Goal: Task Accomplishment & Management: Complete application form

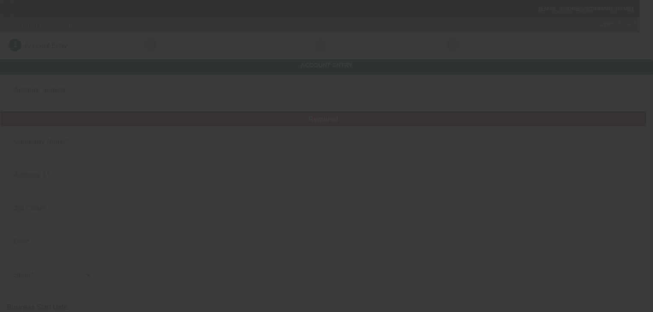
type input "Around the way towing llc"
type input "[STREET_ADDRESS]"
type input "07036"
type input "Linden"
type input "[PHONE_NUMBER]"
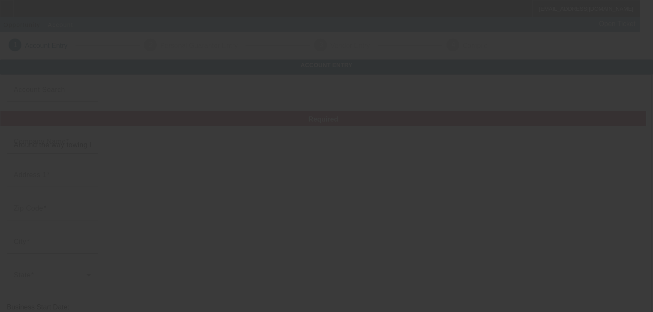
type input "aroundthewayllc1@gmail.com"
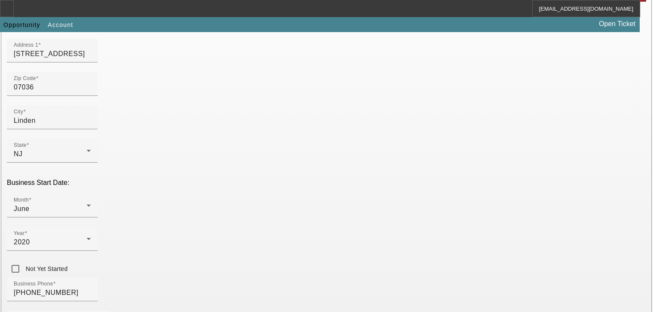
scroll to position [137, 0]
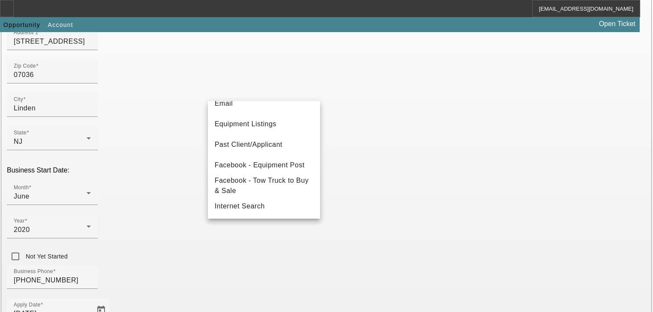
scroll to position [103, 0]
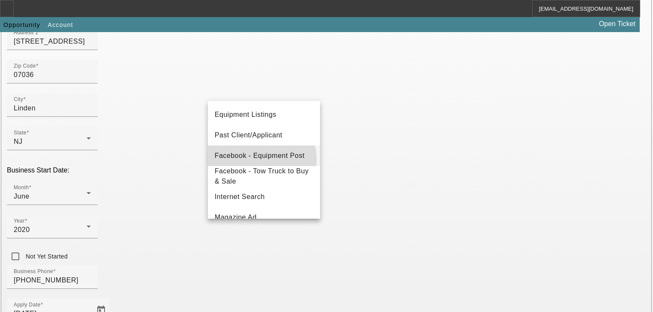
click at [261, 159] on span "Facebook - Equipment Post" at bounding box center [260, 156] width 90 height 10
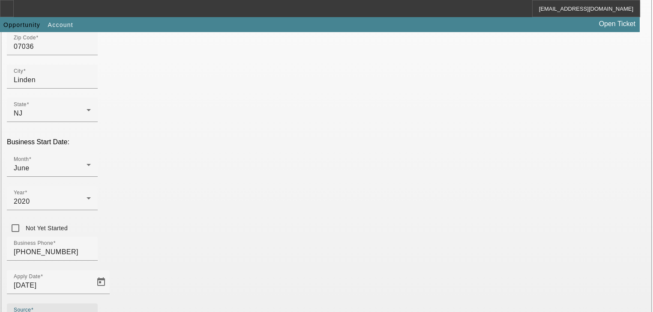
scroll to position [225, 0]
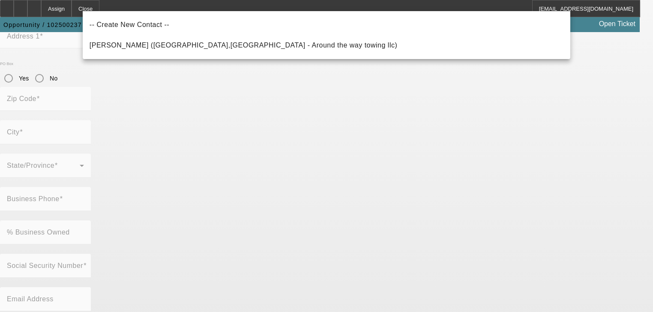
scroll to position [105, 0]
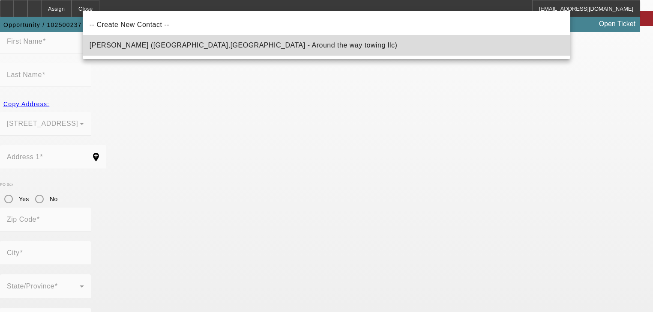
click at [194, 48] on span "Sanchez, Matthew (Linden,NJ - Around the way towing llc)" at bounding box center [244, 45] width 308 height 7
type input "Sanchez, Matthew (Linden,NJ - Around the way towing llc)"
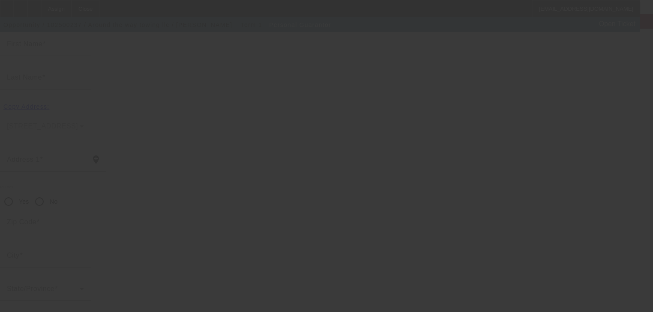
type input "Matthew"
type input "Sanchez"
type input "126 Liberty Street"
radio input "true"
type input "07036"
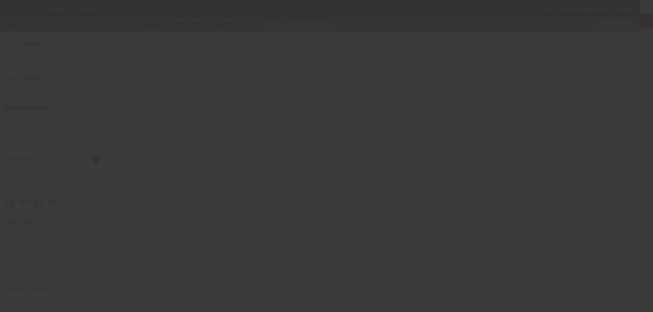
type input "Linden"
type input "(908) 696-6612"
type input "100"
type input "150-94-8547"
type input "aroundthewayllc1@gmail.com"
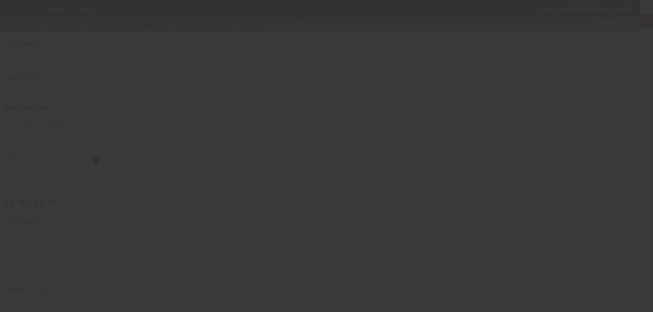
type input "(908) 696-6612"
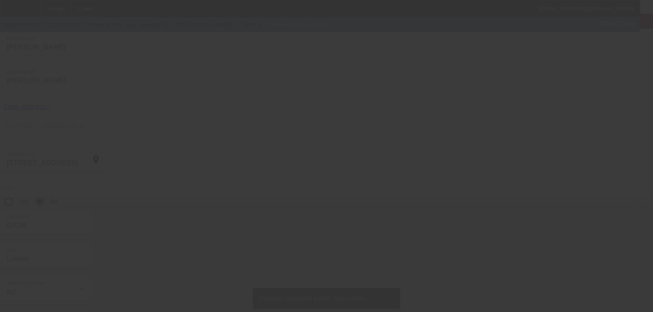
scroll to position [0, 0]
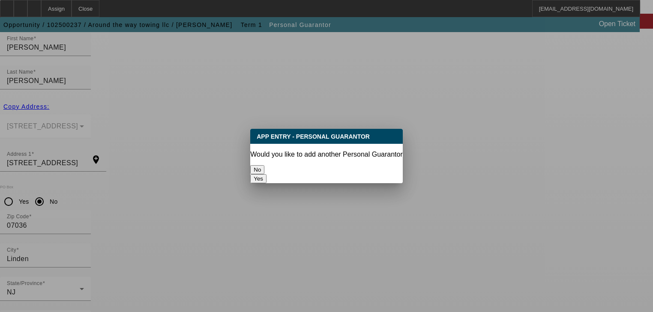
click at [264, 165] on button "No" at bounding box center [257, 169] width 14 height 9
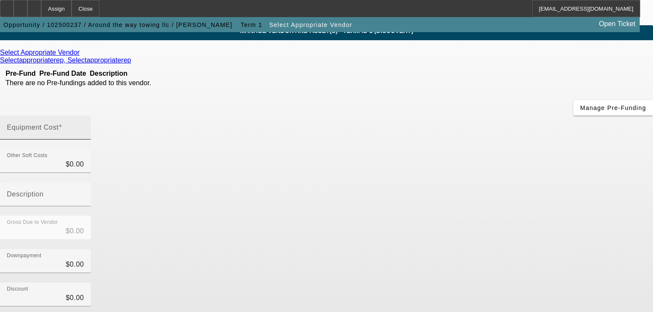
scroll to position [33, 0]
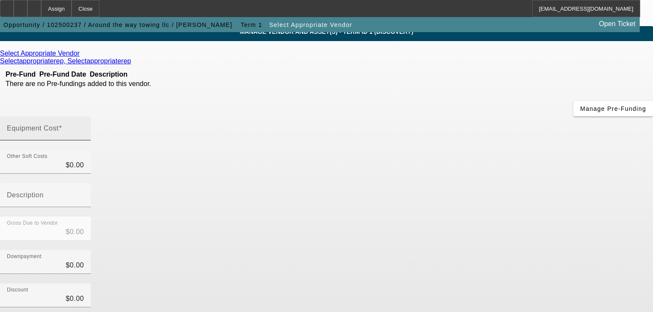
click at [84, 127] on input "Equipment Cost" at bounding box center [45, 132] width 77 height 10
type input "6"
type input "$6.00"
type input "60"
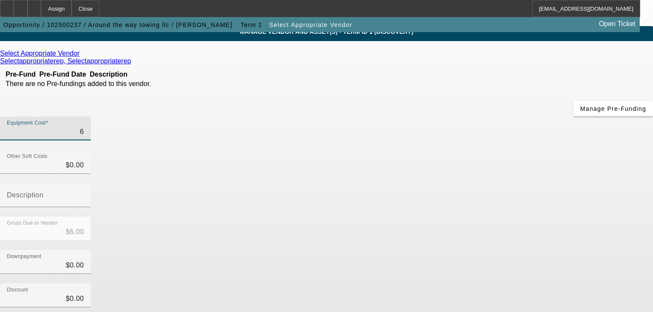
type input "$60.00"
type input "600"
type input "$600.00"
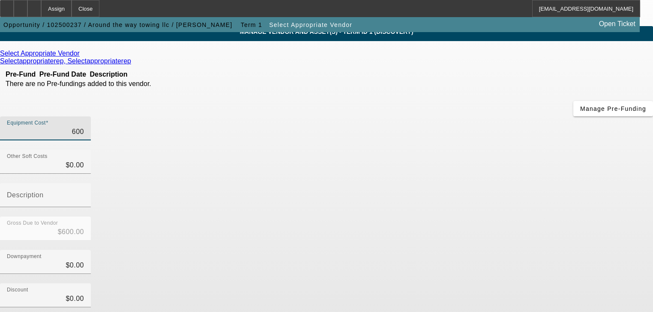
type input "6000"
type input "$6,000.00"
type input "60000"
type input "$60,000.00"
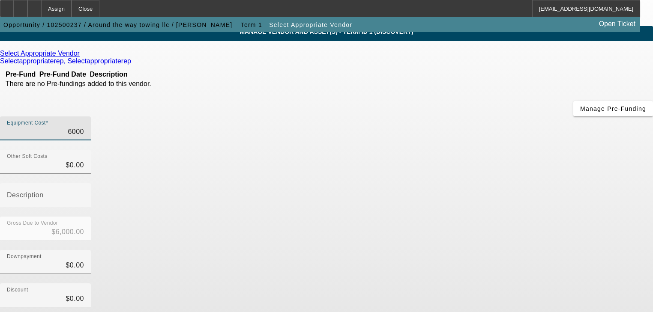
type input "$60,000.00"
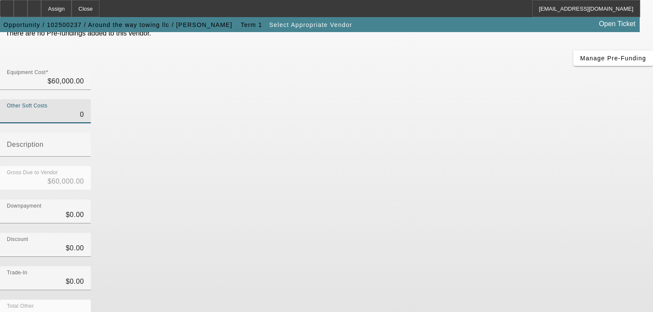
scroll to position [119, 0]
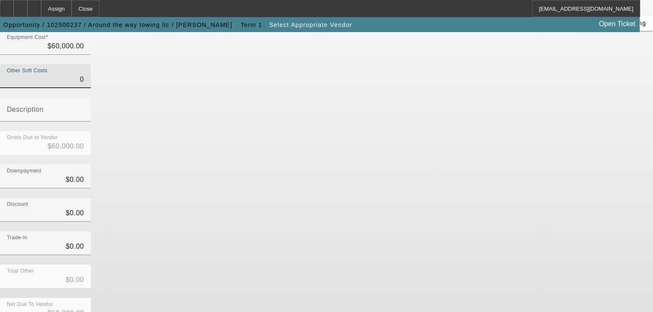
type input "$0.00"
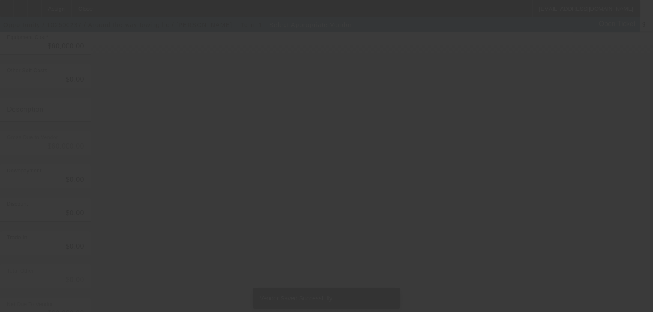
scroll to position [0, 0]
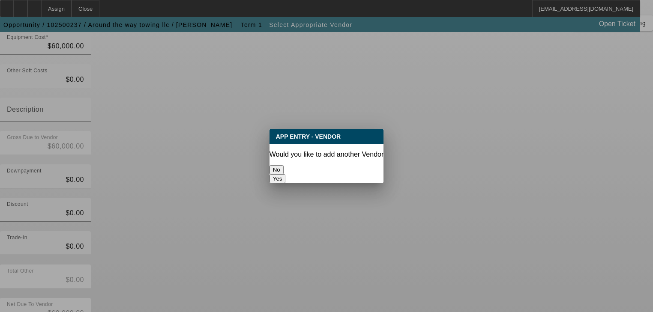
click at [284, 169] on button "No" at bounding box center [277, 169] width 14 height 9
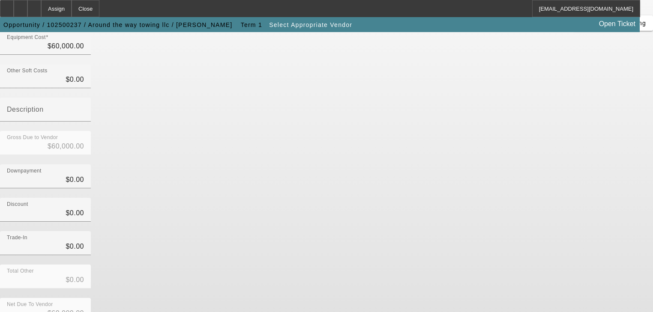
scroll to position [119, 0]
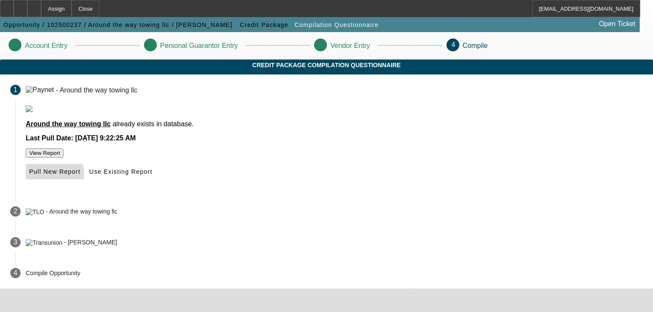
click at [84, 182] on span at bounding box center [55, 172] width 58 height 21
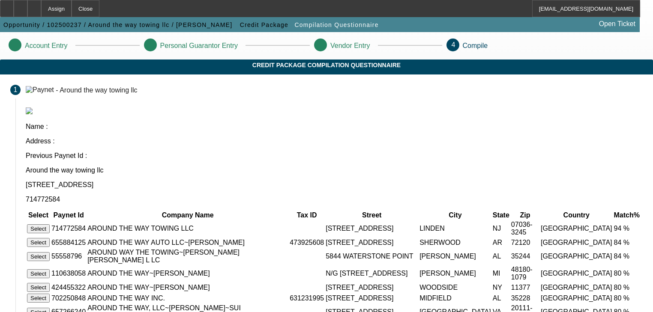
click at [50, 225] on button "Select" at bounding box center [38, 229] width 23 height 9
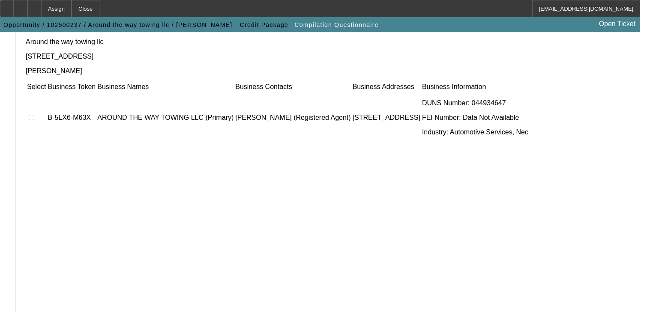
scroll to position [93, 0]
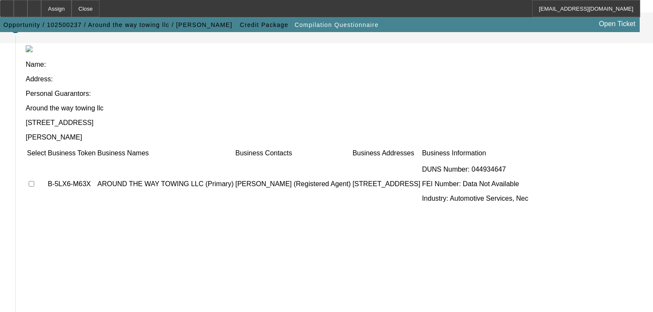
click at [46, 159] on td at bounding box center [37, 184] width 20 height 51
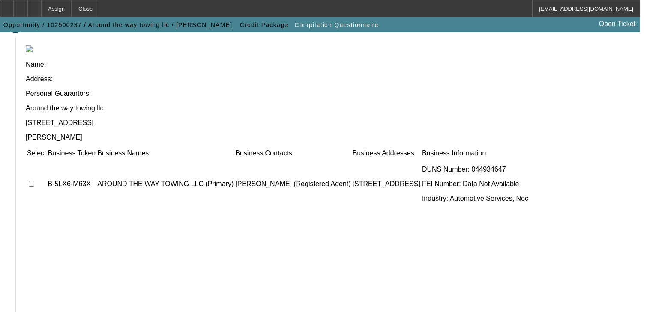
click at [34, 181] on input "checkbox" at bounding box center [32, 184] width 6 height 6
checkbox input "true"
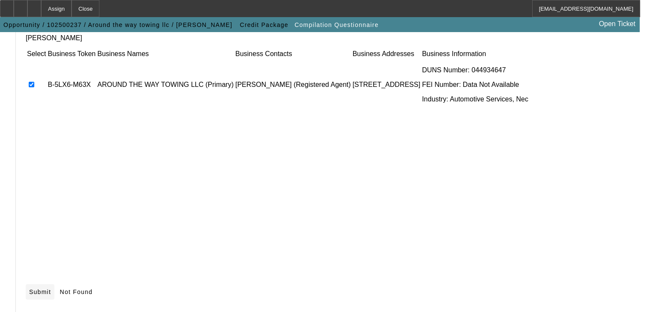
click at [54, 282] on span at bounding box center [40, 292] width 29 height 21
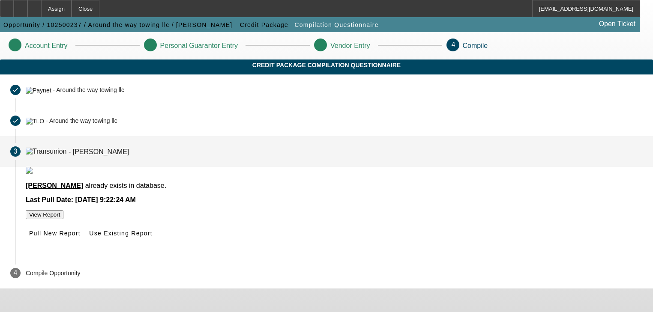
scroll to position [10, 0]
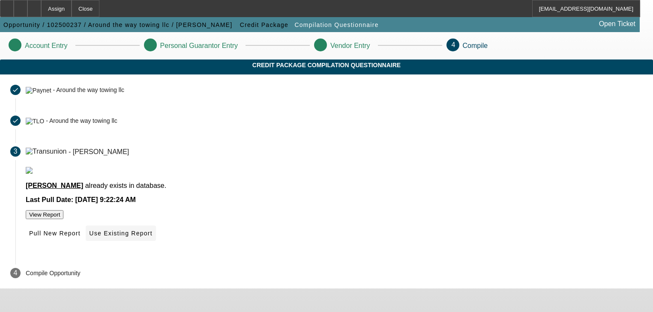
drag, startPoint x: 309, startPoint y: 258, endPoint x: 355, endPoint y: 259, distance: 46.3
click at [355, 241] on div "Pull New Report Use Existing Report" at bounding box center [334, 233] width 617 height 15
click at [152, 237] on span "Use Existing Report" at bounding box center [120, 233] width 63 height 7
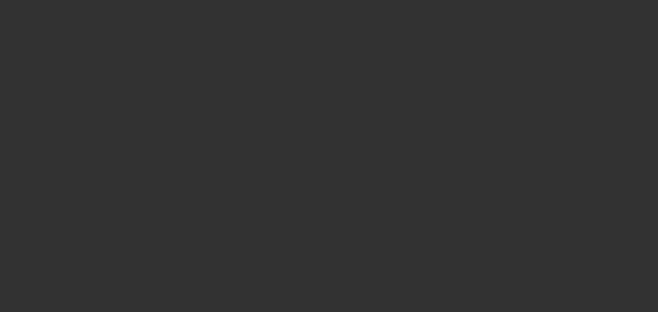
select select "0"
select select "2"
select select "0.1"
select select "4"
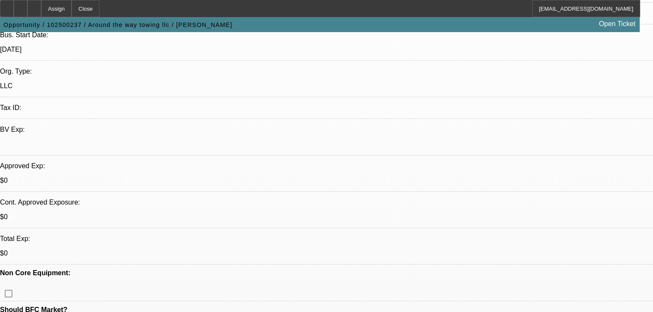
scroll to position [206, 0]
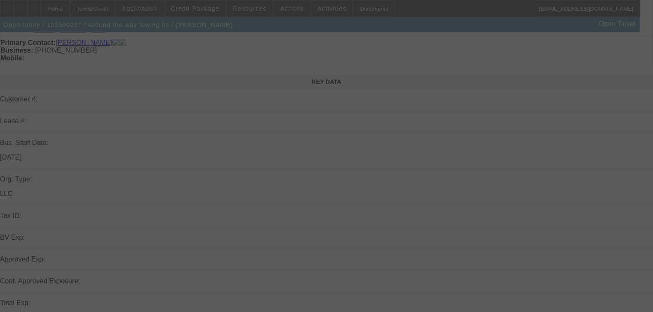
select select "0"
select select "2"
select select "0.1"
select select "4"
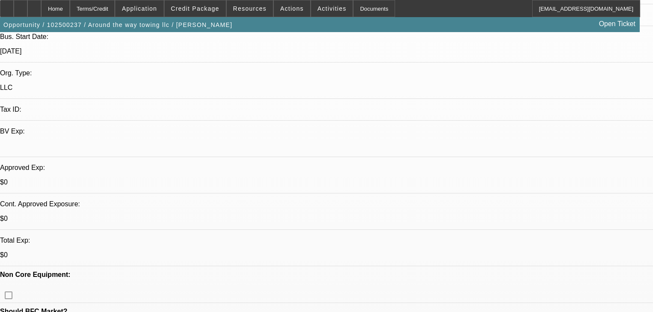
scroll to position [206, 0]
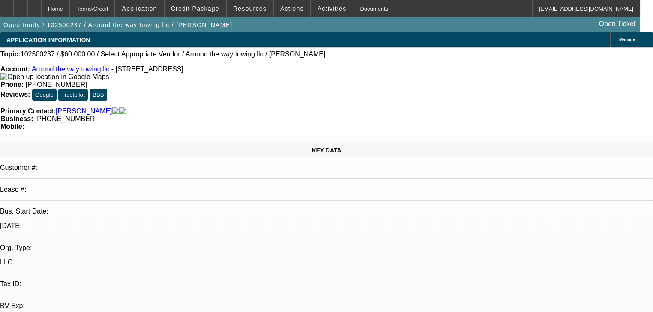
select select "0"
select select "2"
select select "0.1"
select select "4"
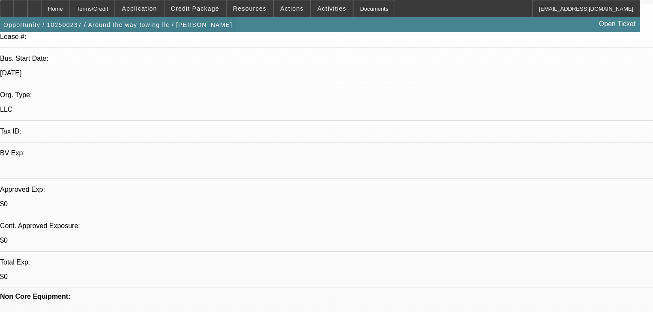
scroll to position [206, 0]
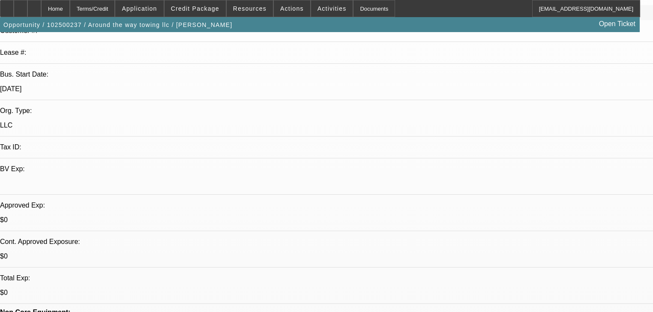
select select "0"
select select "2"
select select "0.1"
select select "4"
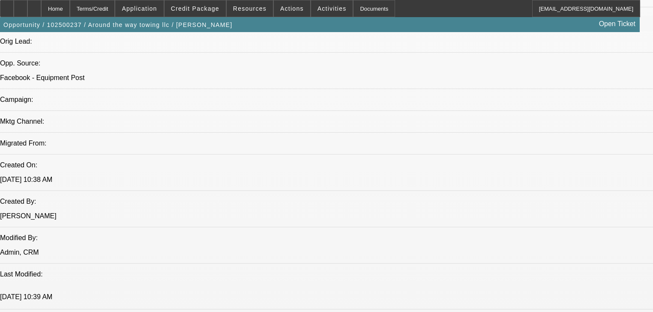
scroll to position [583, 0]
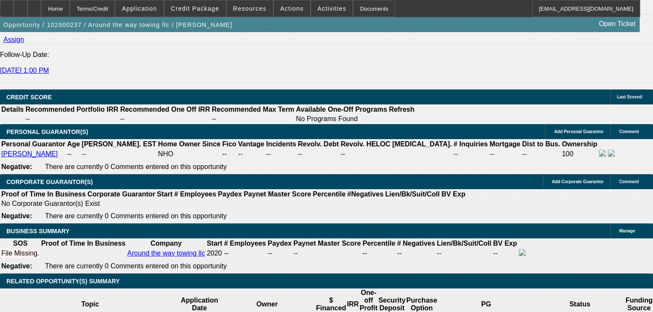
scroll to position [1029, 0]
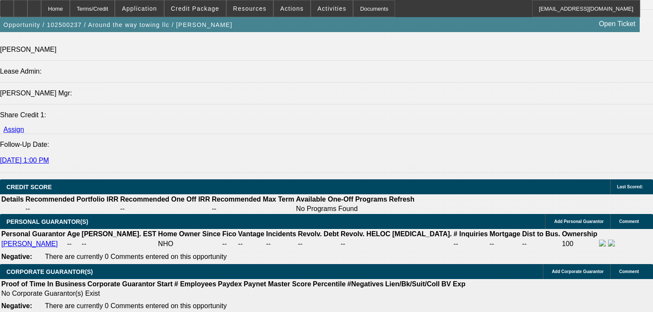
drag, startPoint x: 492, startPoint y: 33, endPoint x: 499, endPoint y: 38, distance: 8.6
radio input "false"
radio input "true"
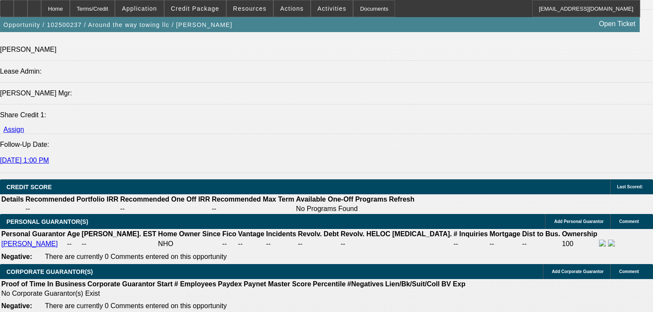
drag, startPoint x: 502, startPoint y: 166, endPoint x: 501, endPoint y: 172, distance: 5.7
type textarea "Spoke on fb, says he has dp. Poor credit"
radio input "true"
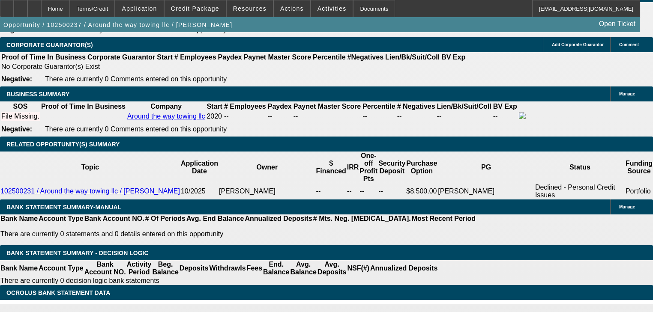
scroll to position [1243, 0]
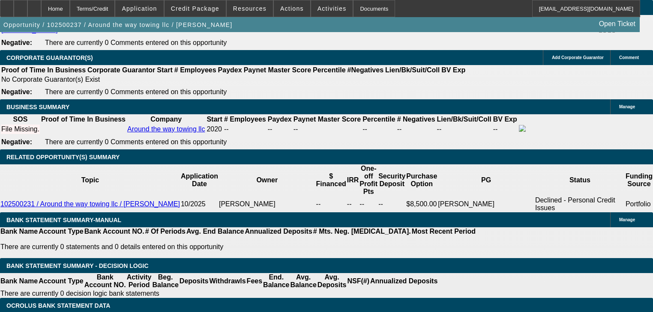
radio input "true"
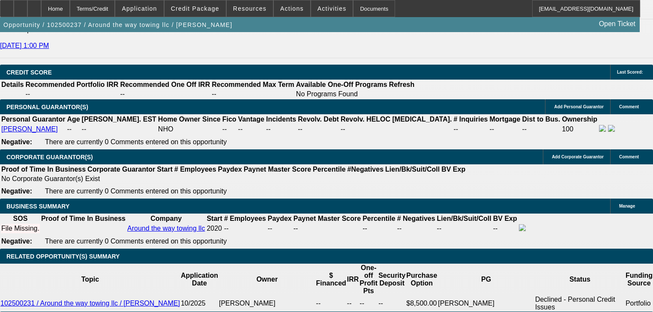
scroll to position [1140, 0]
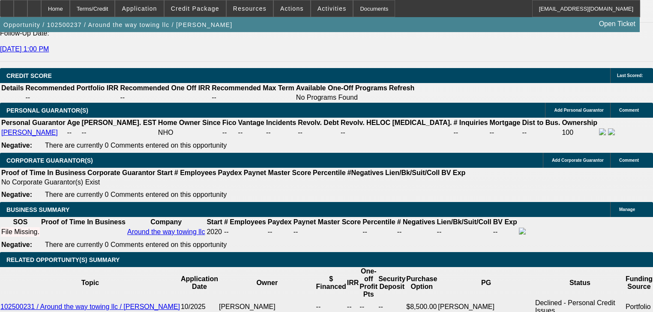
type textarea "85,000. 2023 Ram 5500. From a dealership. Consignment 101k miles."
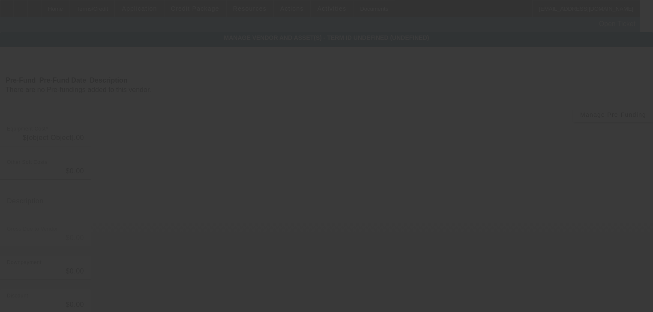
type input "$60,000.00"
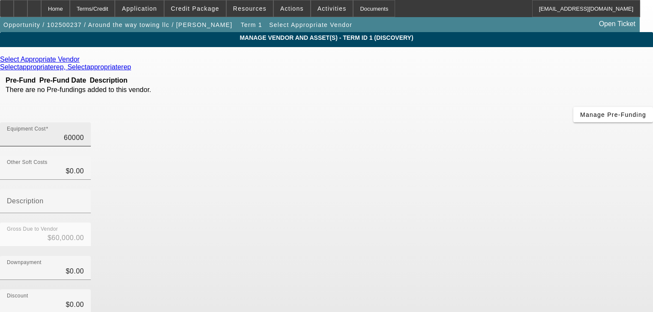
click at [84, 133] on input "60000" at bounding box center [45, 138] width 77 height 10
type input "8"
type input "$8.00"
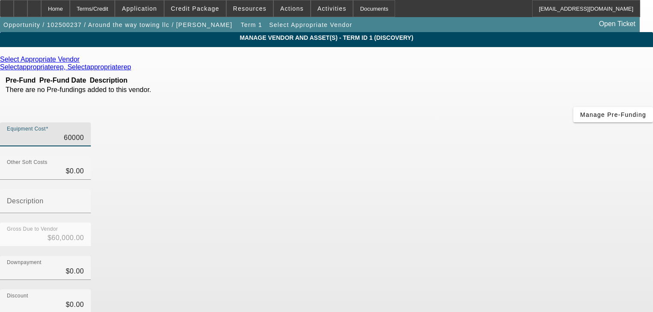
type input "$8.00"
type input "85"
type input "$85.00"
type input "850"
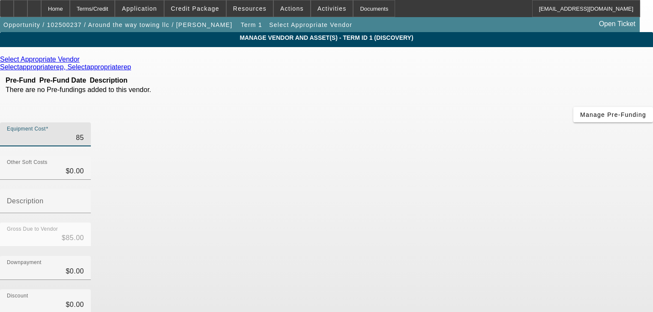
type input "$850.00"
type input "8500"
type input "$8,500.00"
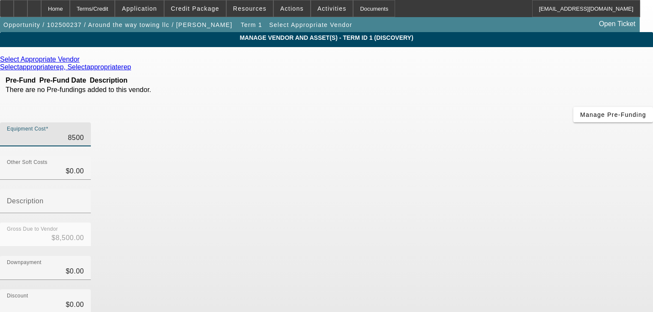
type input "85000"
type input "$85,000.00"
type input "850000"
type input "$850,000.00"
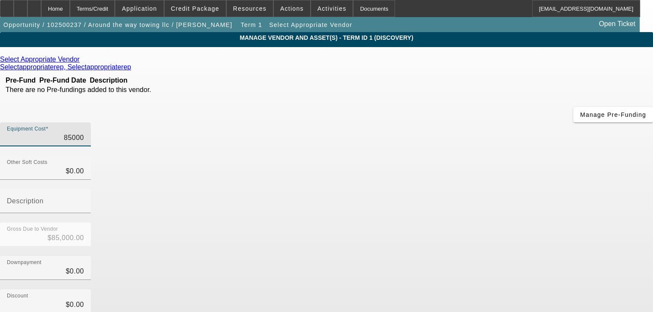
type input "$850,000.00"
type input "0"
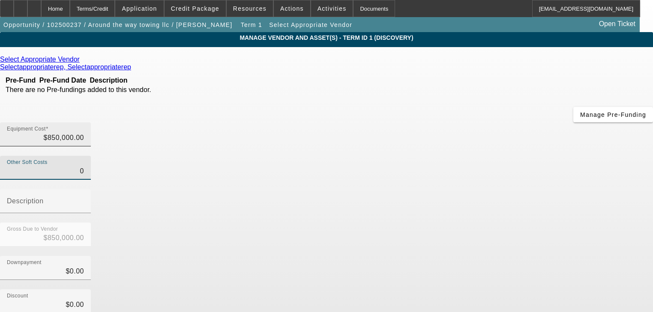
type input "850000"
type input "$0.00"
click at [84, 133] on input "850000" at bounding box center [45, 138] width 77 height 10
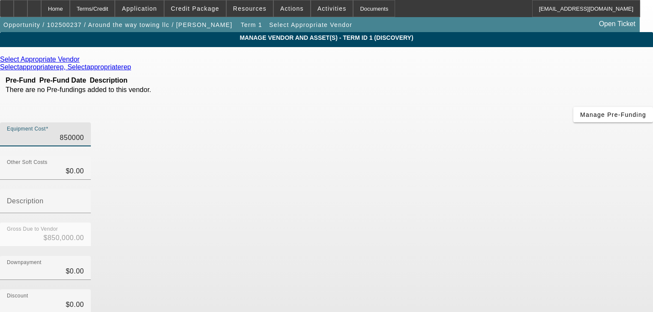
click at [84, 133] on input "850000" at bounding box center [45, 138] width 77 height 10
type input "8"
type input "$8.00"
type input "85"
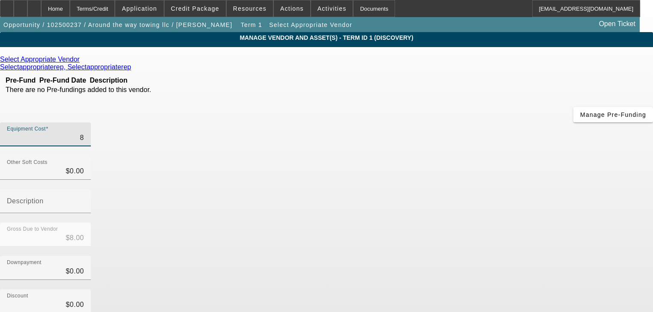
type input "$85.00"
type input "850"
type input "$850.00"
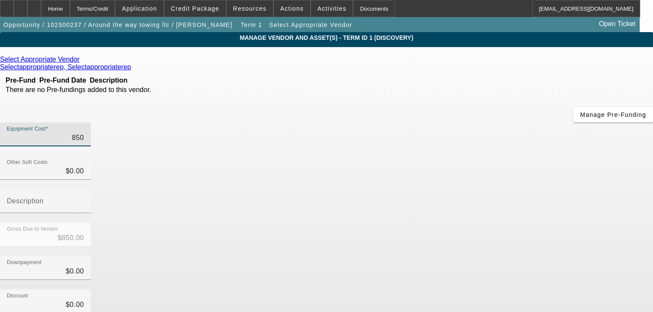
type input "8500"
type input "$8,500.00"
type input "85000"
type input "$85,000.00"
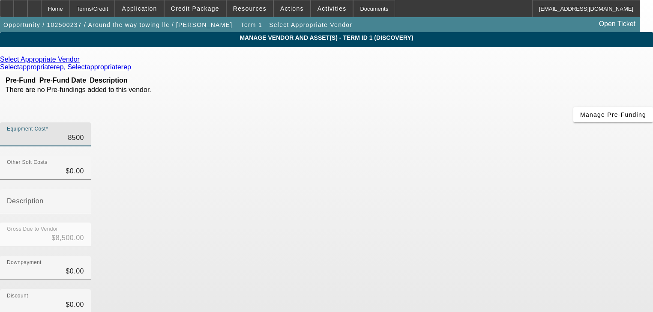
type input "$85,000.00"
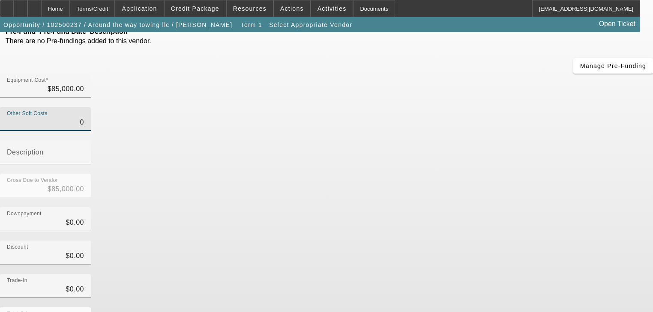
scroll to position [84, 0]
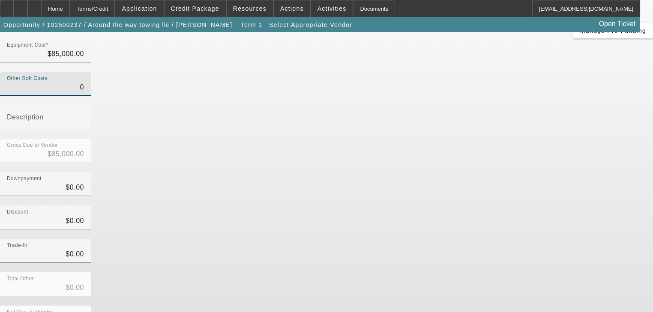
type input "$0.00"
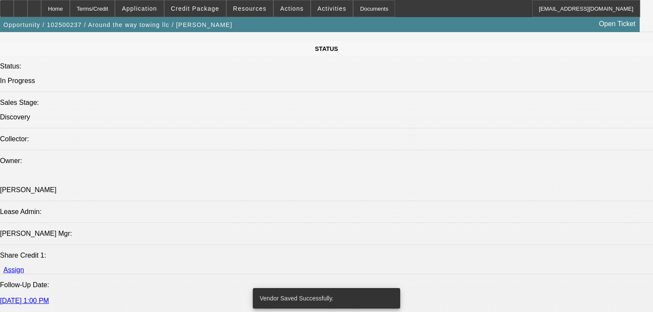
select select "0"
select select "2"
select select "0.1"
select select "4"
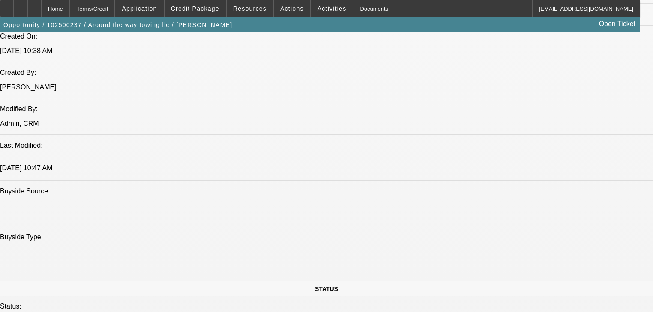
scroll to position [636, 0]
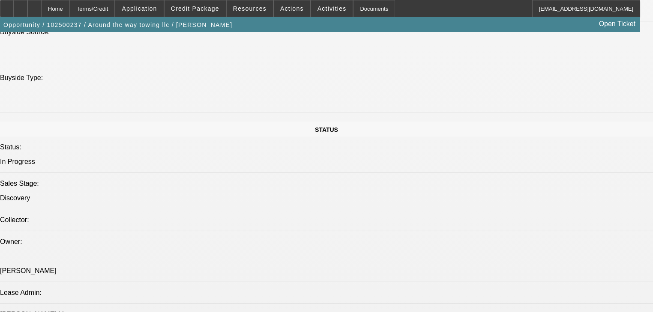
scroll to position [1081, 0]
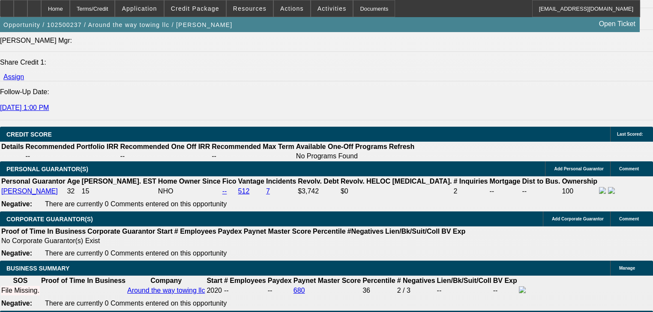
select select "0.2"
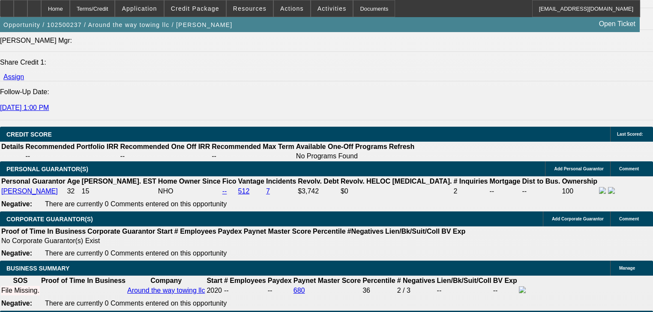
type input "$34,000.00"
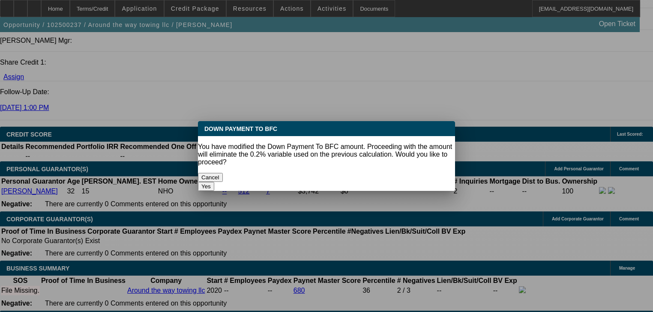
scroll to position [0, 0]
click at [214, 182] on button "Yes" at bounding box center [206, 186] width 16 height 9
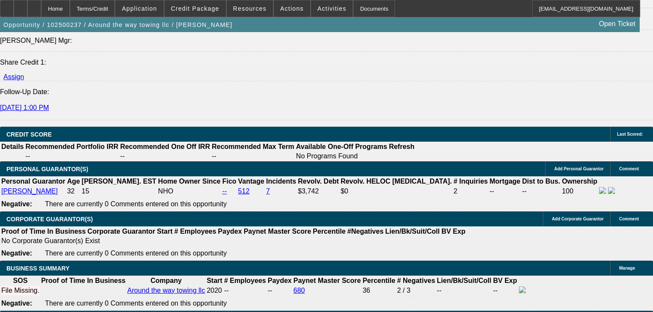
select select "0"
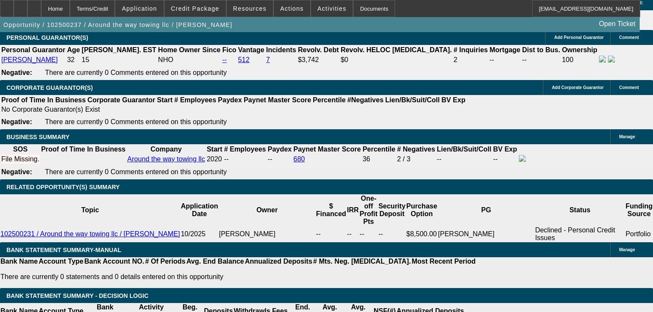
scroll to position [1218, 0]
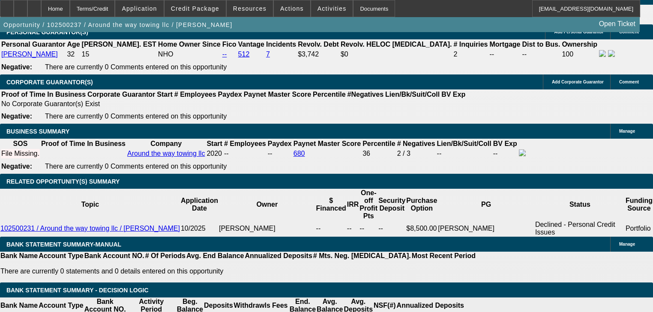
type input "48"
type input "4"
type input "$2,303.06"
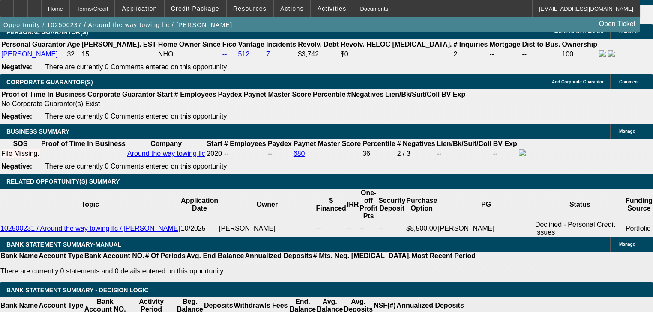
type input "$1,151.53"
type input "40"
type input "$4,288.78"
type input "$2,144.39"
type input "40"
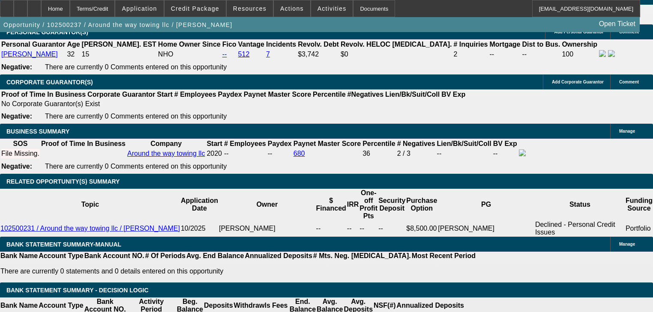
select select "0"
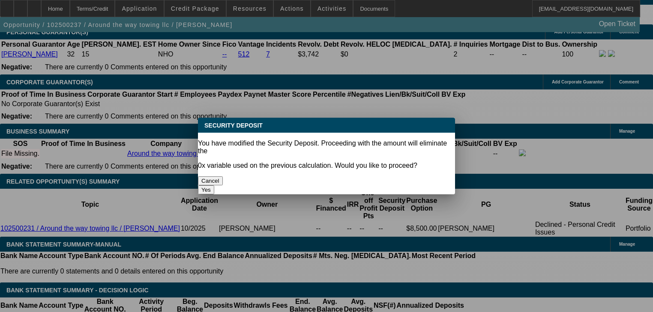
scroll to position [0, 0]
click at [214, 186] on button "Yes" at bounding box center [206, 190] width 16 height 9
type input "$0.00"
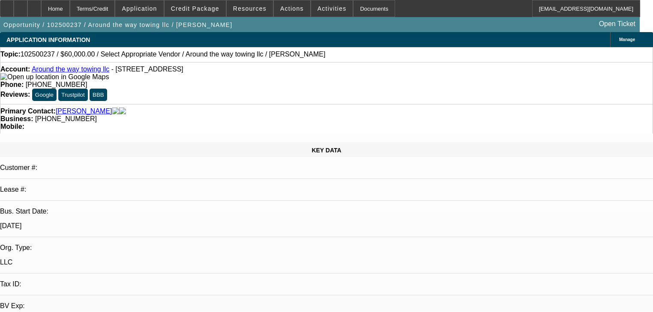
scroll to position [1218, 0]
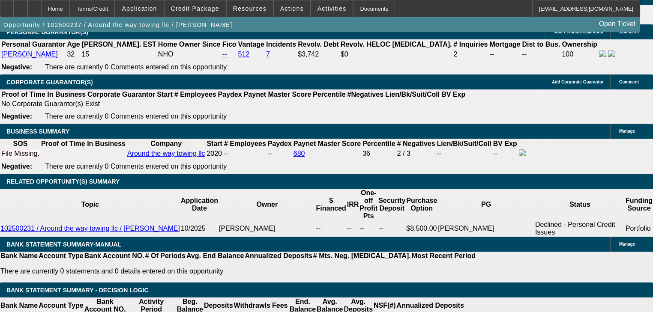
type input "$34,000.00"
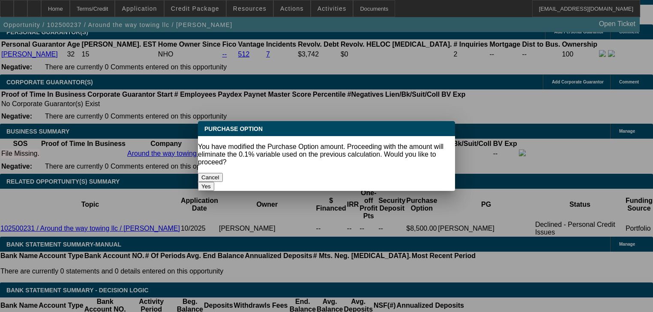
click at [214, 182] on button "Yes" at bounding box center [206, 186] width 16 height 9
select select "0"
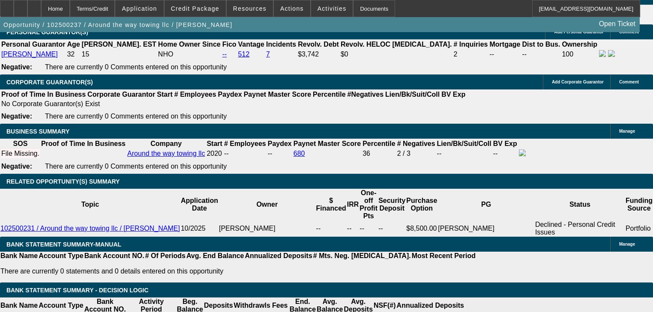
type input "6"
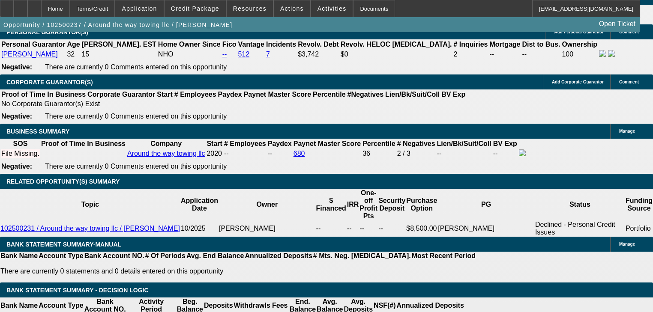
type input "$9,518.75"
type input "60"
type input "$1,976.33"
type input "60"
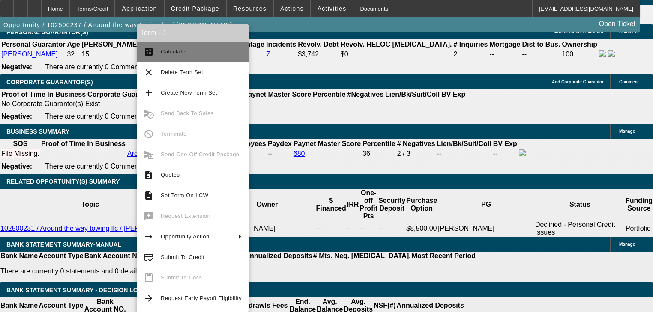
click at [144, 51] on mat-icon "calculate" at bounding box center [149, 52] width 10 height 10
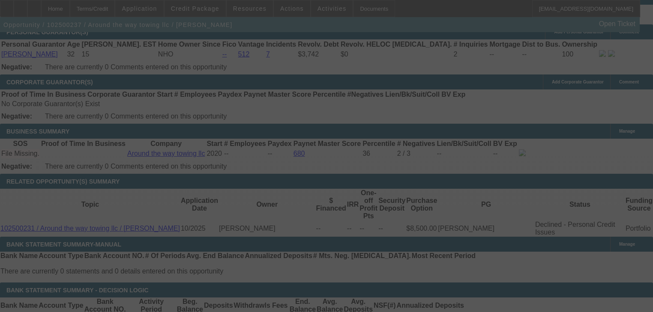
select select "0"
select select "2"
select select "0"
select select "4"
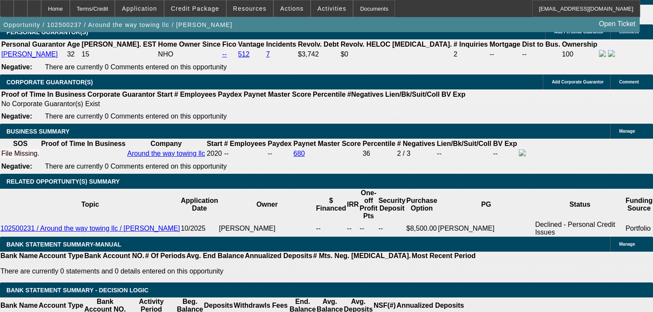
scroll to position [1253, 0]
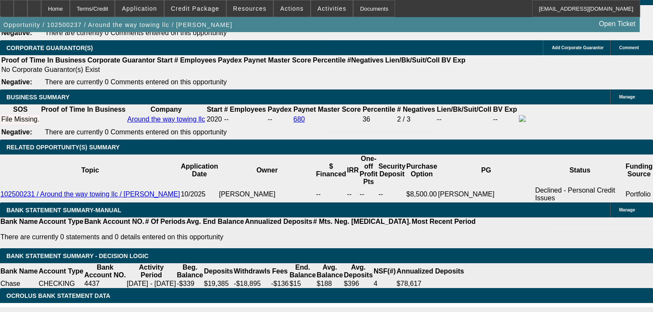
type input "UNKNOWN"
type input "4"
type input "$13,829.91"
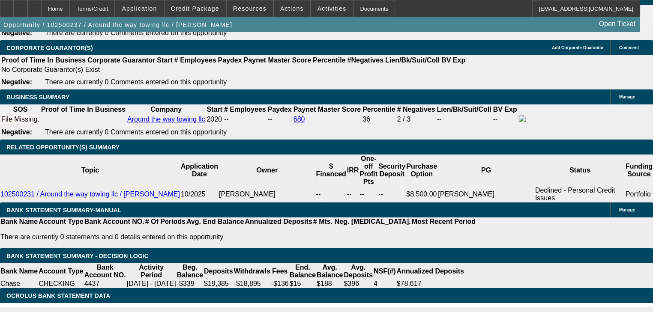
type input "48"
type input "$2,144.39"
type input "48"
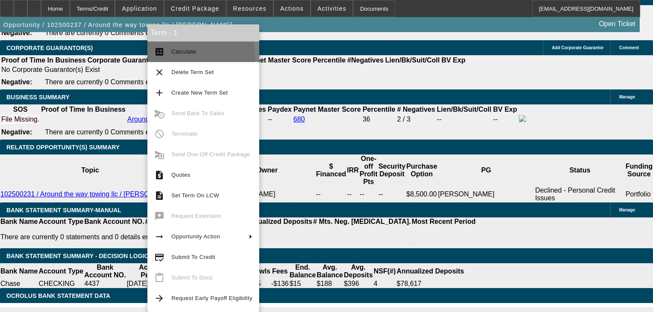
click at [154, 61] on button "calculate Calculate" at bounding box center [203, 52] width 112 height 21
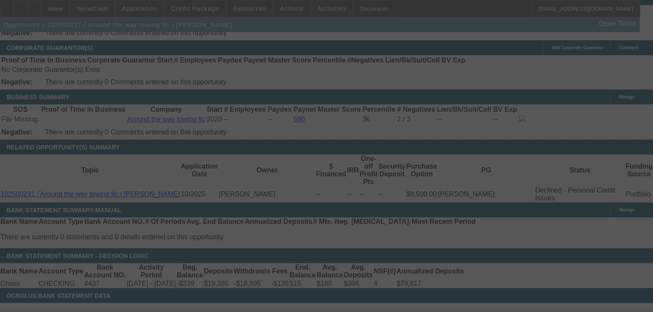
scroll to position [1245, 0]
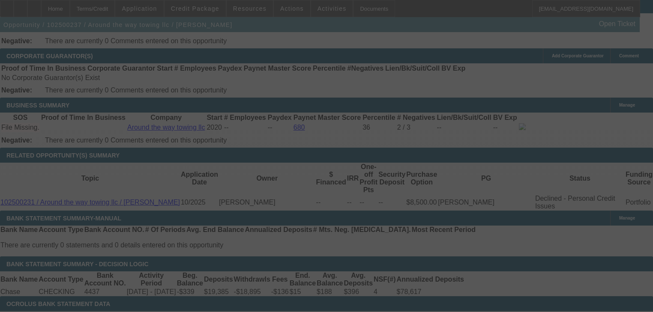
select select "0"
select select "2"
select select "0"
select select "4"
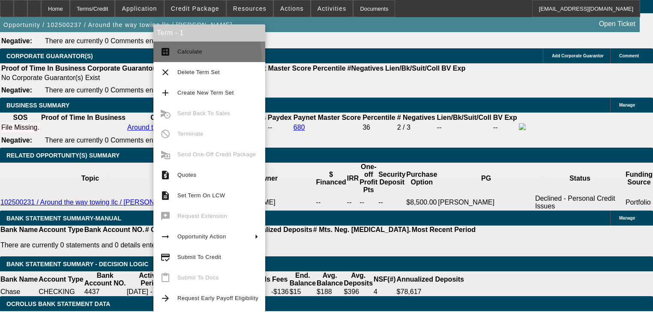
click at [180, 60] on button "calculate Calculate" at bounding box center [209, 52] width 112 height 21
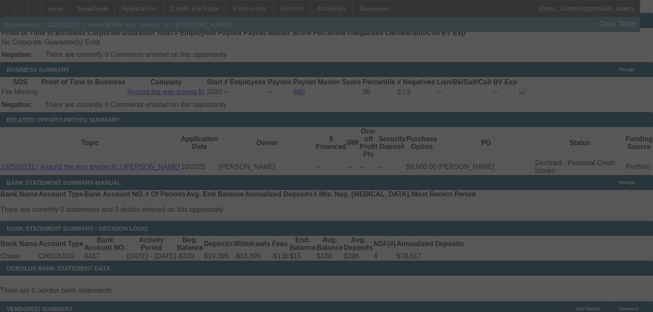
scroll to position [1313, 0]
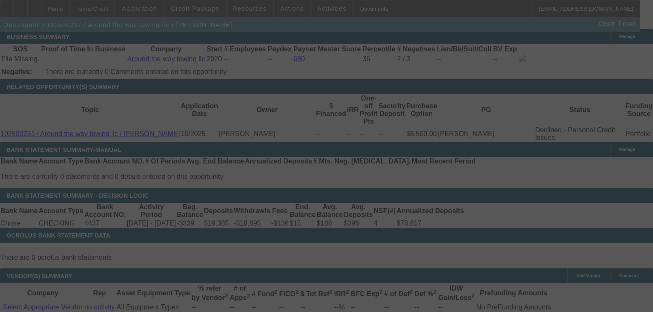
select select "0"
select select "2"
select select "0"
select select "4"
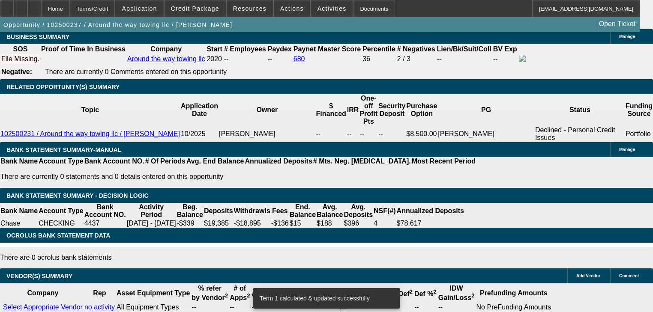
radio input "false"
radio input "true"
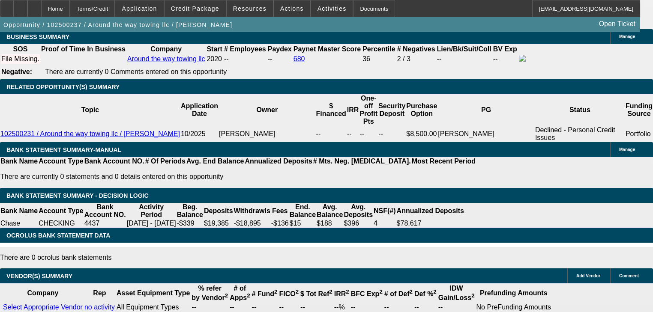
type textarea "Consignment truck. 2023 ram 5500 101k miles. Previewed. Requested - Banks, Invo…"
radio input "true"
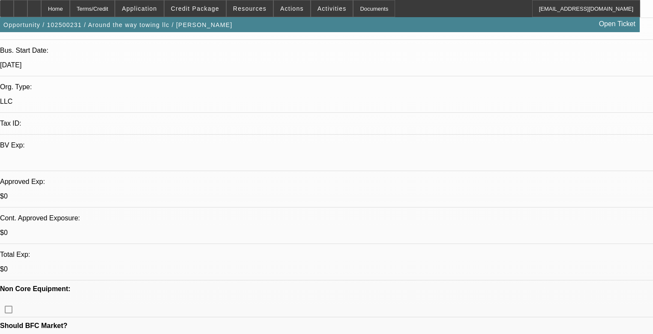
select select "0"
select select "2"
select select "0.1"
select select "4"
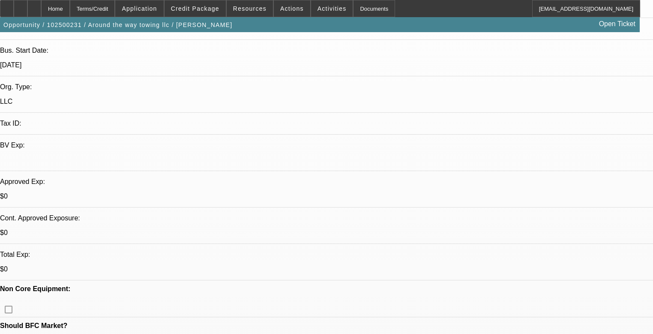
scroll to position [274, 0]
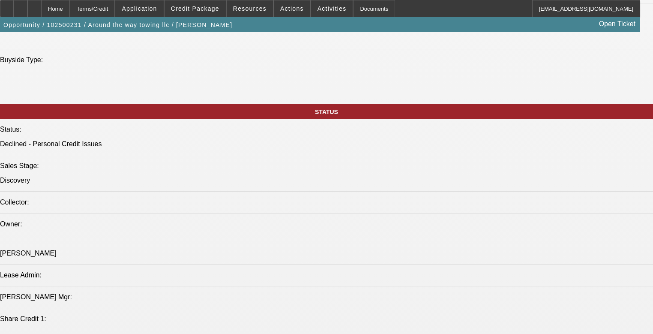
scroll to position [891, 0]
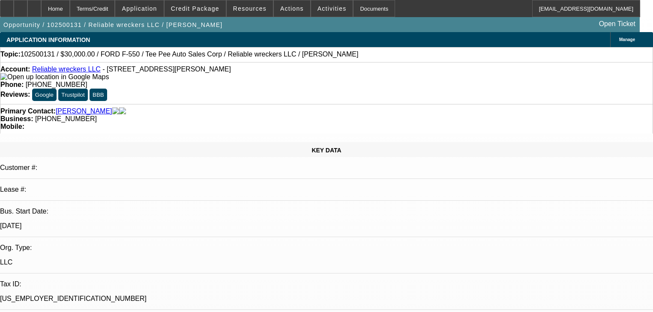
select select "0"
select select "2"
select select "0"
select select "21"
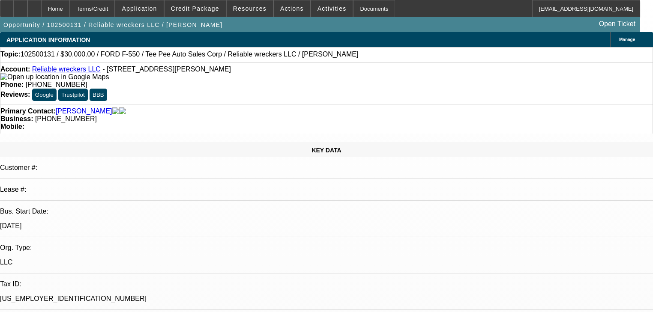
select select "0"
select select "2"
select select "0"
select select "21"
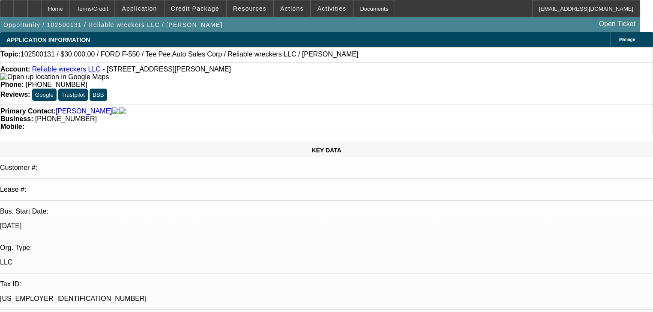
select select "0"
select select "2"
select select "0"
select select "21"
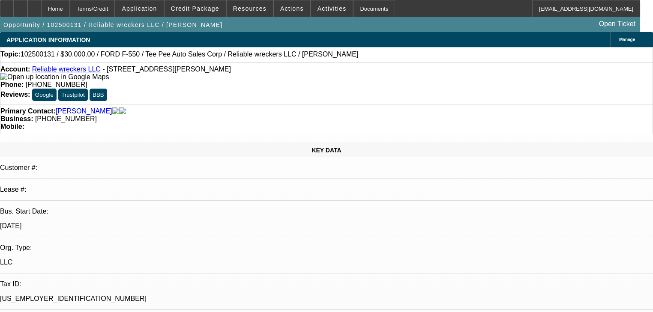
select select "0"
select select "2"
select select "0"
select select "21"
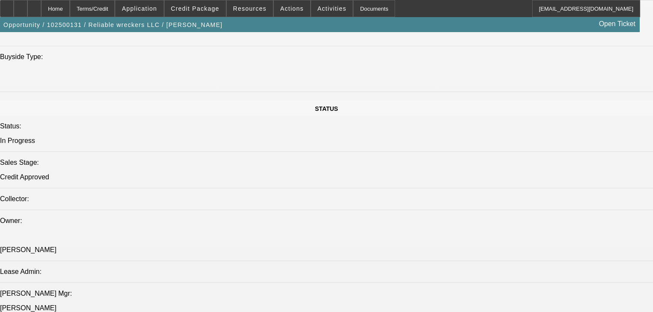
scroll to position [1097, 0]
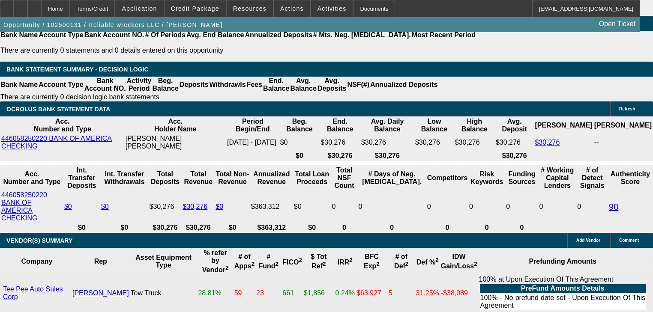
scroll to position [1371, 0]
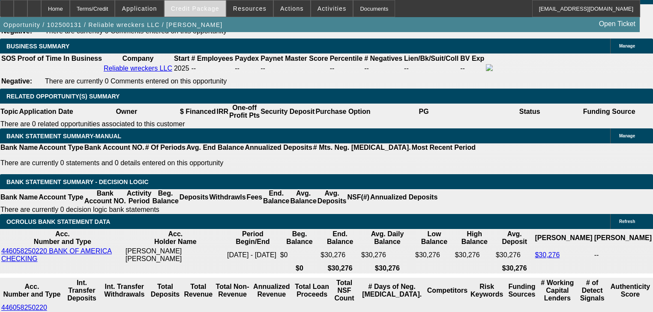
click at [204, 15] on span at bounding box center [195, 8] width 61 height 21
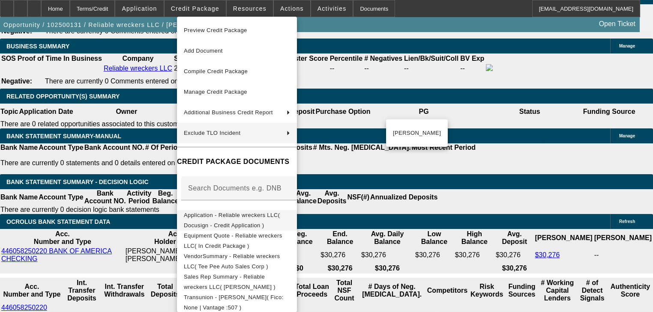
click at [243, 210] on button "Application - Reliable wreckers LLC( Docusign - Credit Application )" at bounding box center [237, 220] width 120 height 21
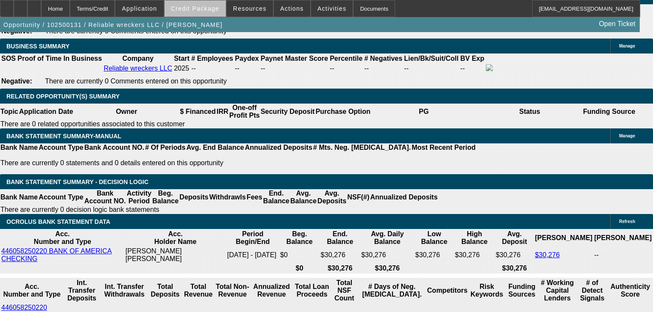
click at [223, 13] on span at bounding box center [195, 8] width 61 height 21
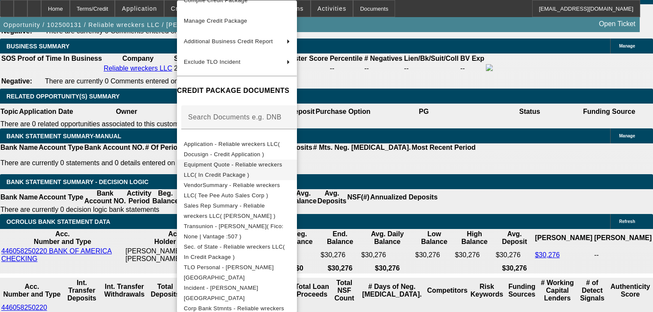
scroll to position [92, 0]
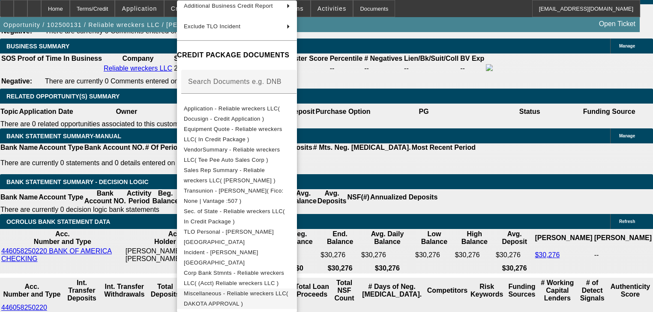
click at [262, 290] on span "Miscellaneous - Reliable wreckers LLC( DAKOTA APPROVAL )" at bounding box center [237, 299] width 106 height 21
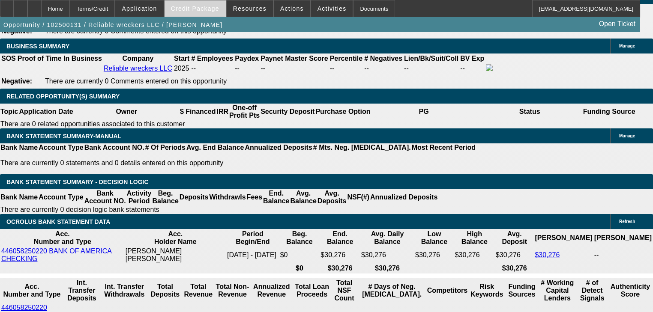
click at [217, 10] on span "Credit Package" at bounding box center [195, 8] width 48 height 7
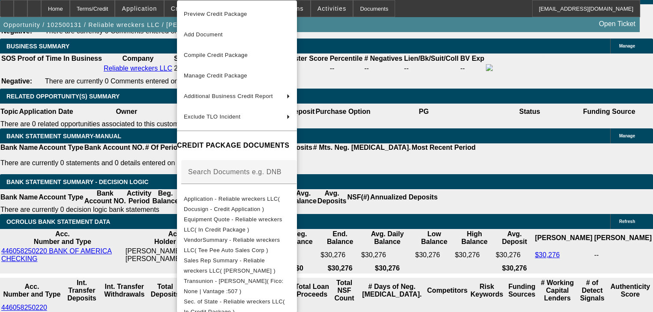
click at [164, 48] on div at bounding box center [326, 156] width 653 height 312
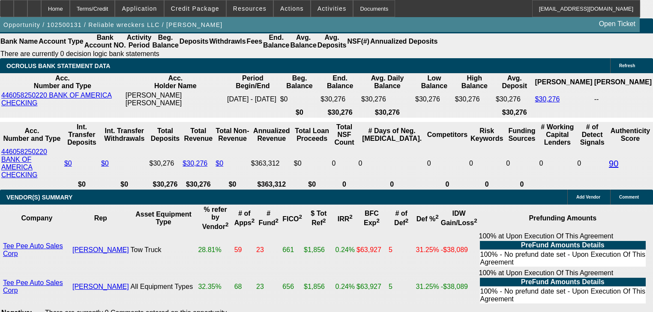
scroll to position [1543, 0]
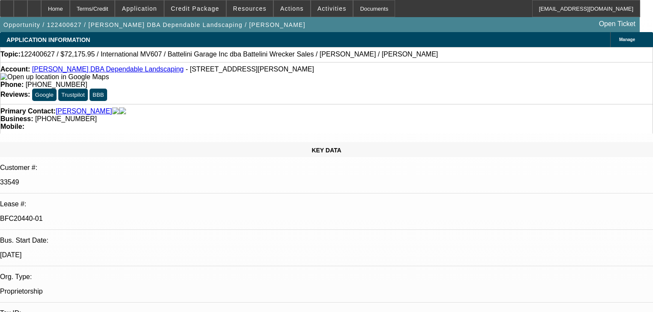
select select "0.1"
select select "2"
select select "0"
select select "6"
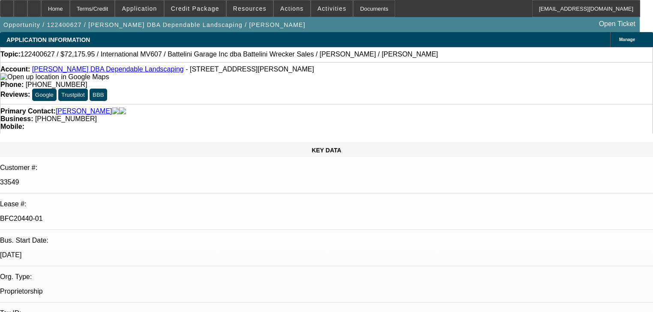
select select "0.1"
select select "2"
select select "0"
select select "6"
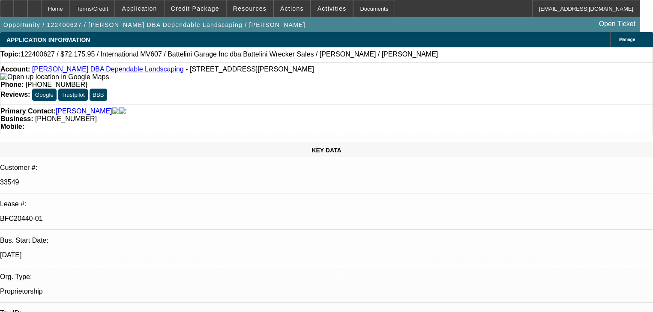
select select "0.1"
select select "2"
select select "0"
select select "6"
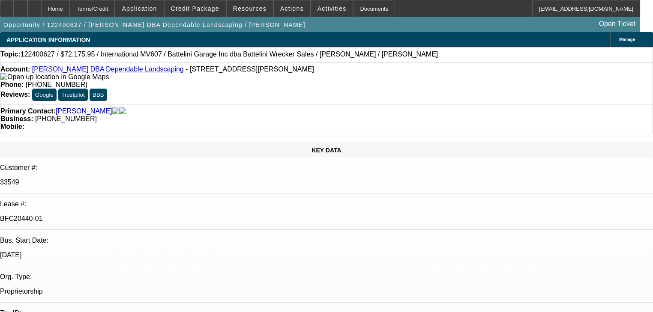
select select "0.1"
select select "2"
select select "0"
select select "6"
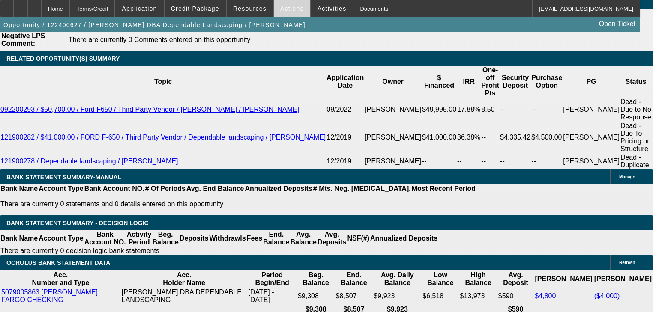
scroll to position [1509, 0]
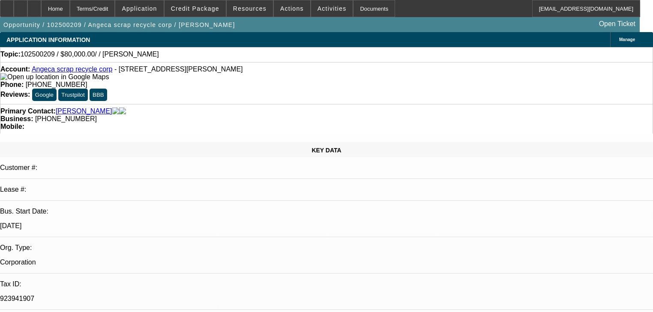
select select "0"
select select "2"
select select "0.1"
select select "4"
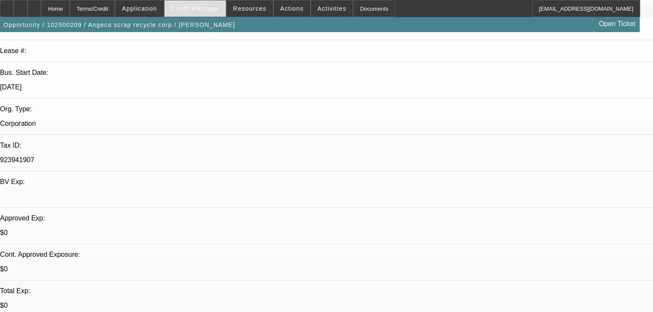
scroll to position [69, 0]
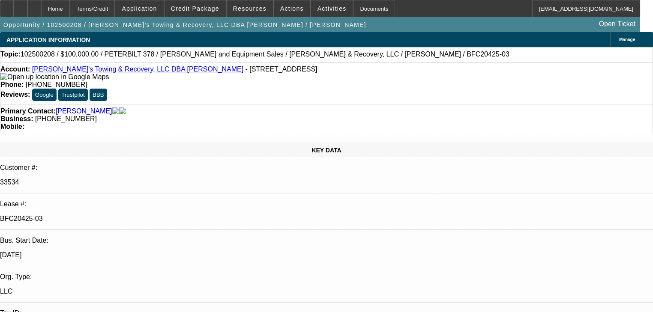
select select "0.2"
select select "2"
select select "0"
select select "6"
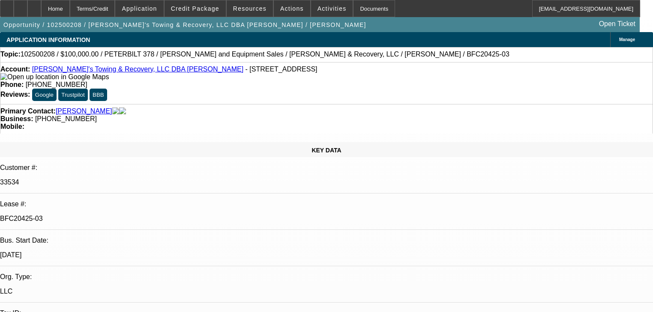
select select "0.2"
select select "2"
select select "0"
select select "6"
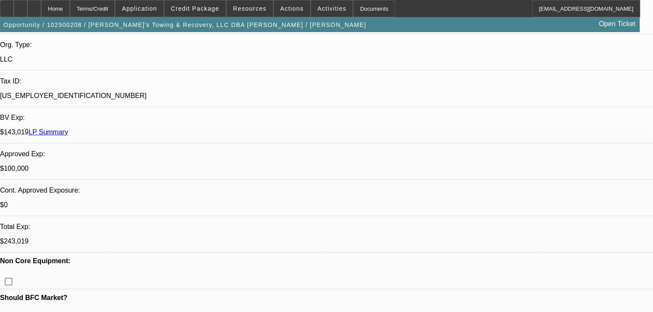
scroll to position [240, 0]
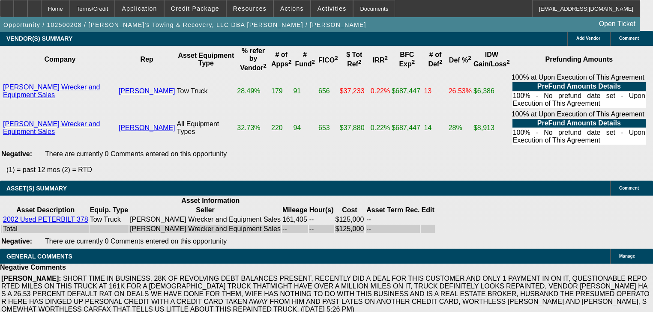
scroll to position [1886, 0]
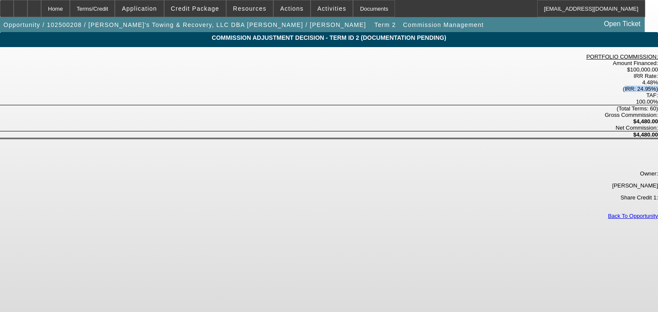
drag, startPoint x: 281, startPoint y: 72, endPoint x: 322, endPoint y: 70, distance: 41.2
click at [322, 86] on div "(IRR: 24.95%)" at bounding box center [329, 89] width 658 height 6
drag, startPoint x: 300, startPoint y: 68, endPoint x: 243, endPoint y: 68, distance: 57.4
click at [243, 73] on div "IRR Rate: 4.48% (IRR: 24.95%)" at bounding box center [329, 82] width 658 height 19
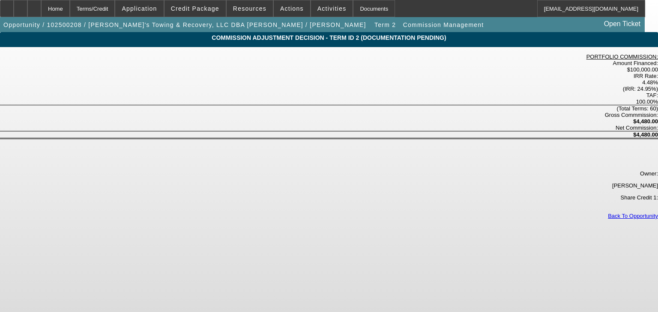
click at [241, 79] on div "4.48%" at bounding box center [329, 82] width 658 height 6
drag, startPoint x: 261, startPoint y: 71, endPoint x: 295, endPoint y: 72, distance: 34.7
click at [292, 73] on div "IRR Rate: 4.48% (IRR: 24.95%)" at bounding box center [329, 82] width 658 height 19
drag, startPoint x: 298, startPoint y: 72, endPoint x: 319, endPoint y: 72, distance: 20.6
click at [319, 86] on div "(IRR: 24.95%)" at bounding box center [329, 89] width 658 height 6
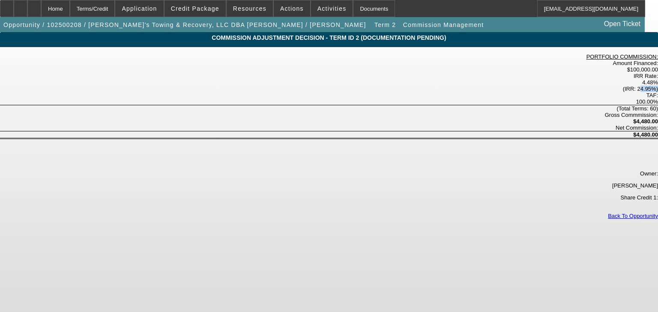
click at [319, 86] on div "(IRR: 24.95%)" at bounding box center [329, 89] width 658 height 6
drag, startPoint x: 319, startPoint y: 72, endPoint x: 247, endPoint y: 73, distance: 72.0
click at [247, 73] on div "IRR Rate: 4.48% (IRR: 24.95%)" at bounding box center [329, 82] width 658 height 19
click at [246, 79] on div "4.48%" at bounding box center [329, 82] width 658 height 6
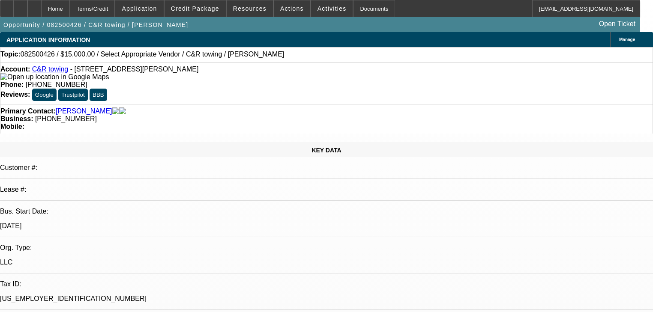
select select "0"
select select "2"
select select "0.1"
select select "4"
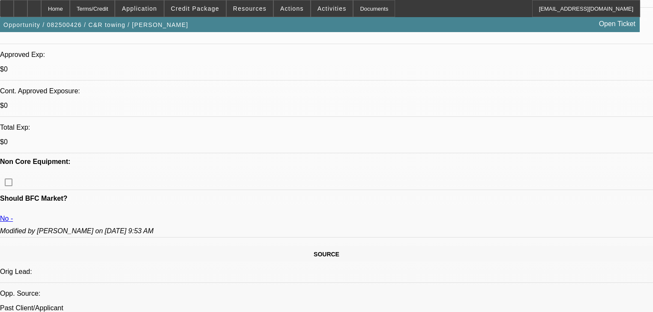
scroll to position [274, 0]
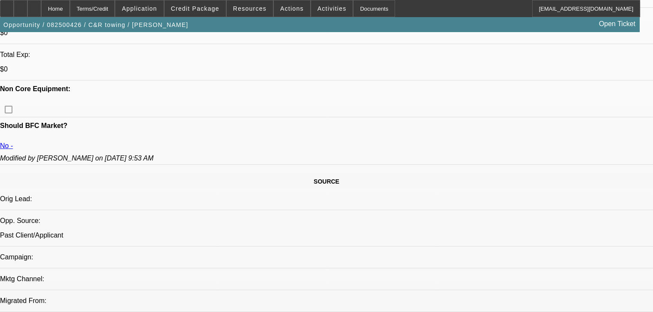
scroll to position [240, 0]
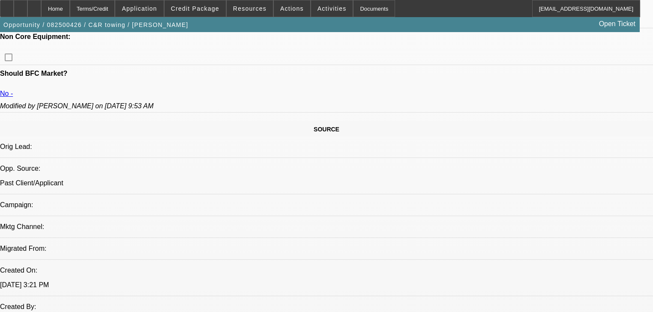
scroll to position [411, 0]
